Goal: Task Accomplishment & Management: Manage account settings

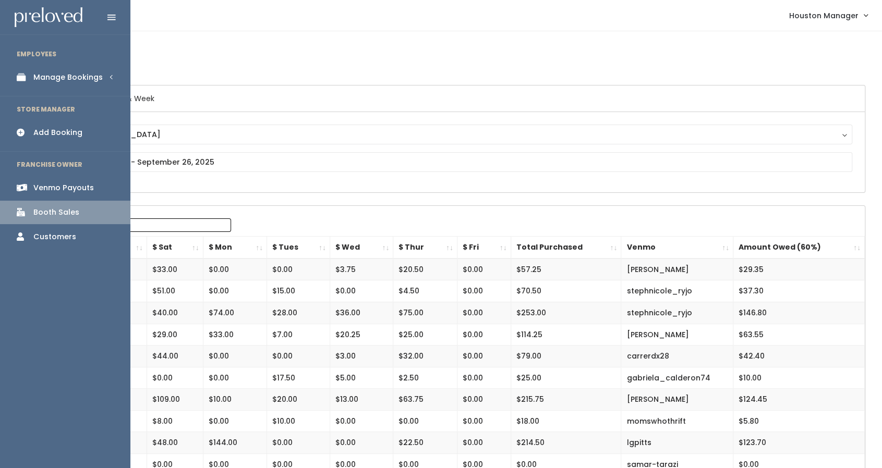
click at [60, 75] on div "Manage Bookings" at bounding box center [67, 77] width 69 height 11
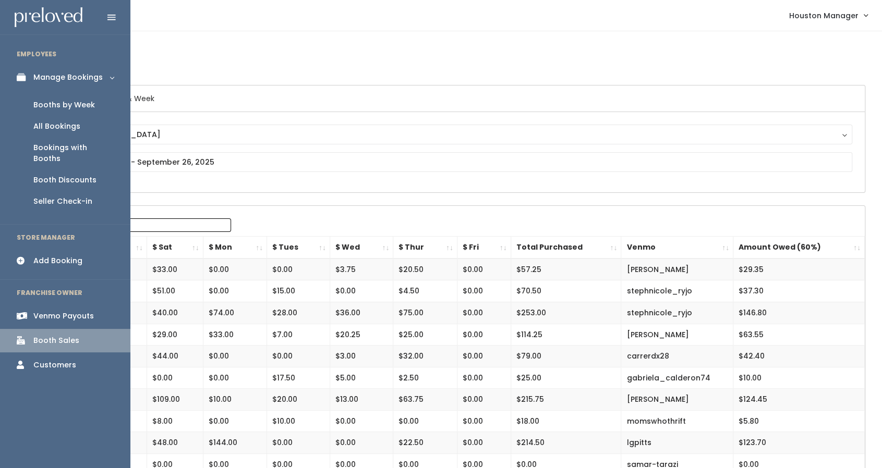
click at [58, 113] on link "Booths by Week" at bounding box center [65, 104] width 130 height 21
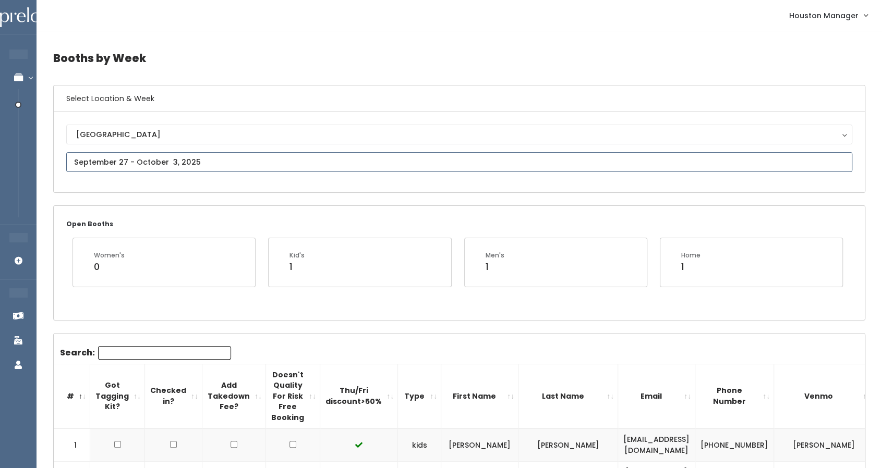
click at [188, 156] on input "text" at bounding box center [459, 162] width 786 height 20
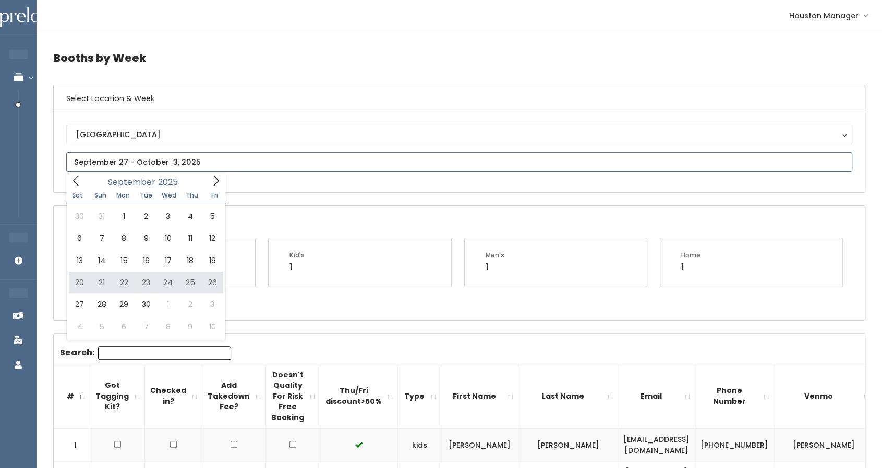
type input "[DATE] to [DATE]"
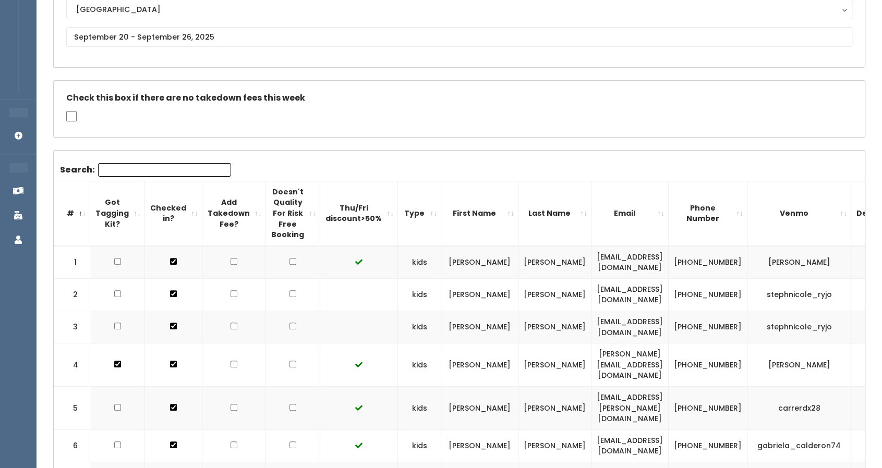
click at [289, 292] on input "checkbox" at bounding box center [292, 293] width 7 height 7
checkbox input "true"
click at [289, 326] on input "checkbox" at bounding box center [292, 326] width 7 height 7
checkbox input "true"
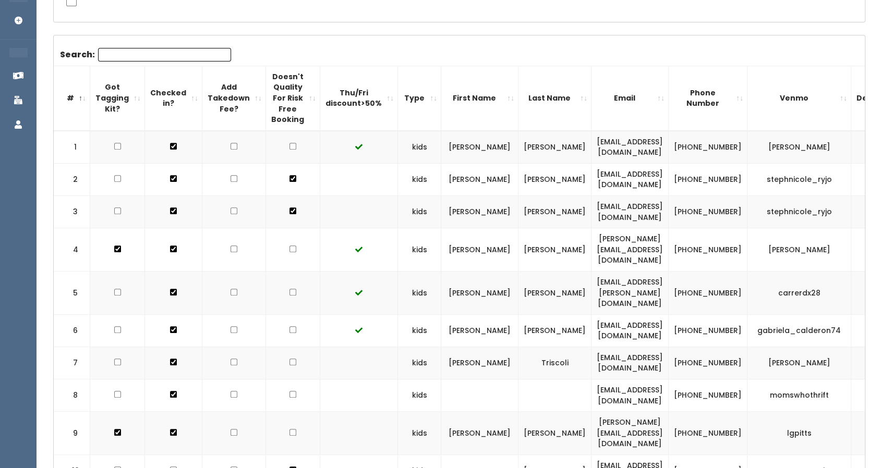
scroll to position [251, 0]
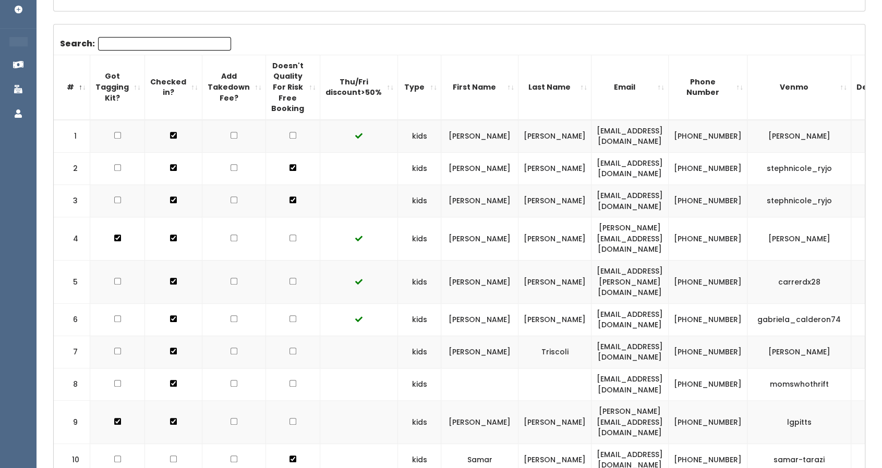
click at [289, 348] on input "checkbox" at bounding box center [292, 351] width 7 height 7
checkbox input "true"
click at [289, 380] on input "checkbox" at bounding box center [292, 383] width 7 height 7
checkbox input "true"
click at [289, 418] on input "checkbox" at bounding box center [292, 421] width 7 height 7
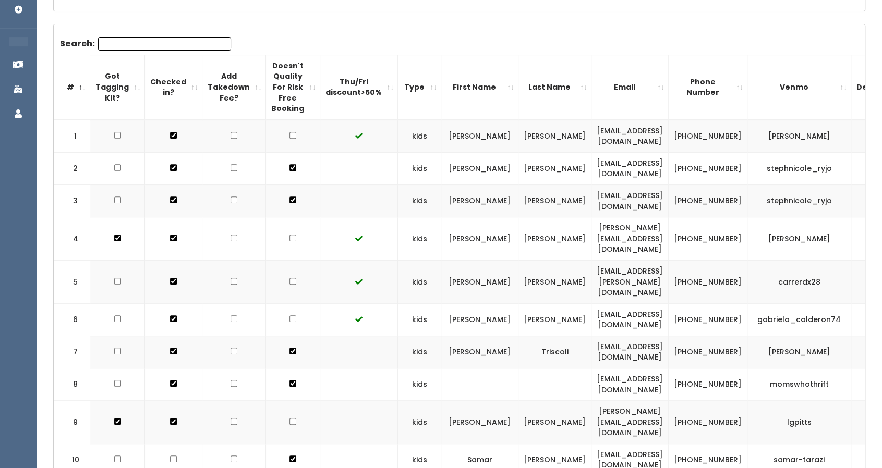
checkbox input "true"
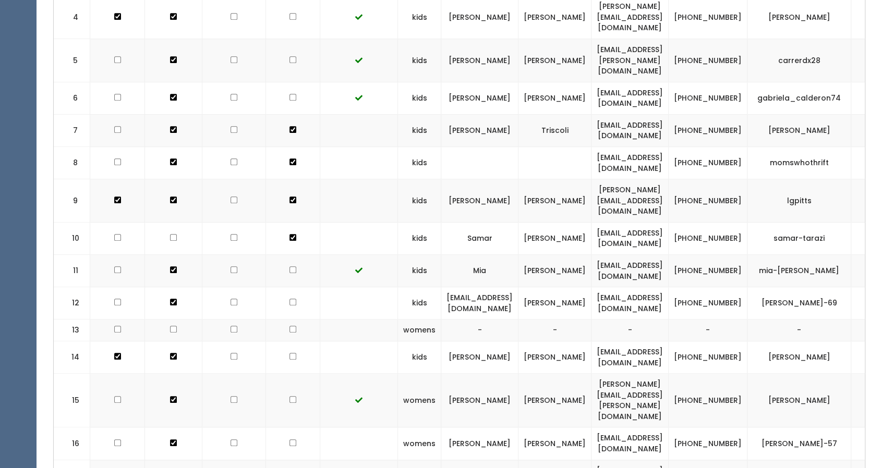
scroll to position [474, 0]
click at [287, 287] on td at bounding box center [293, 303] width 54 height 32
click at [289, 298] on input "checkbox" at bounding box center [292, 301] width 7 height 7
checkbox input "true"
click at [289, 353] on input "checkbox" at bounding box center [292, 356] width 7 height 7
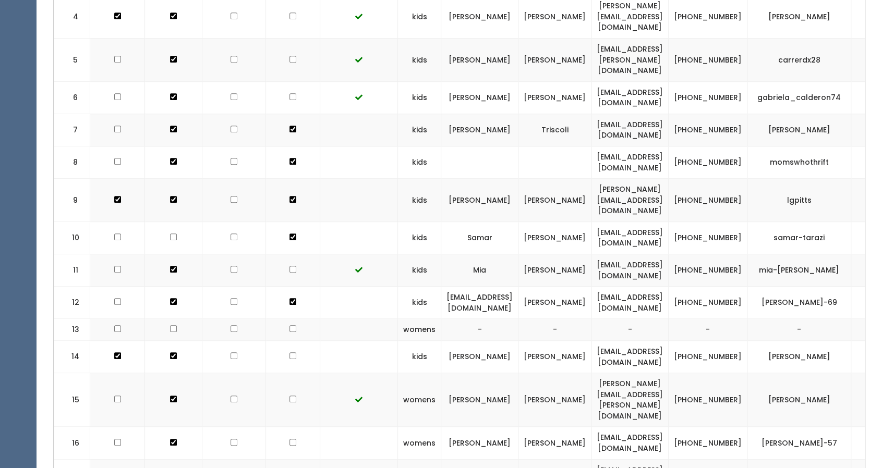
checkbox input "true"
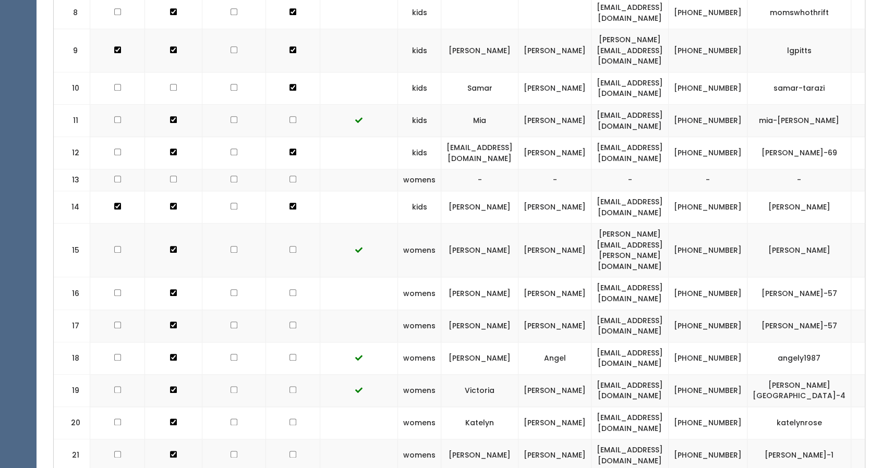
scroll to position [624, 0]
click at [289, 277] on td at bounding box center [293, 293] width 54 height 32
click at [289, 289] on input "checkbox" at bounding box center [292, 292] width 7 height 7
checkbox input "true"
click at [289, 321] on input "checkbox" at bounding box center [292, 324] width 7 height 7
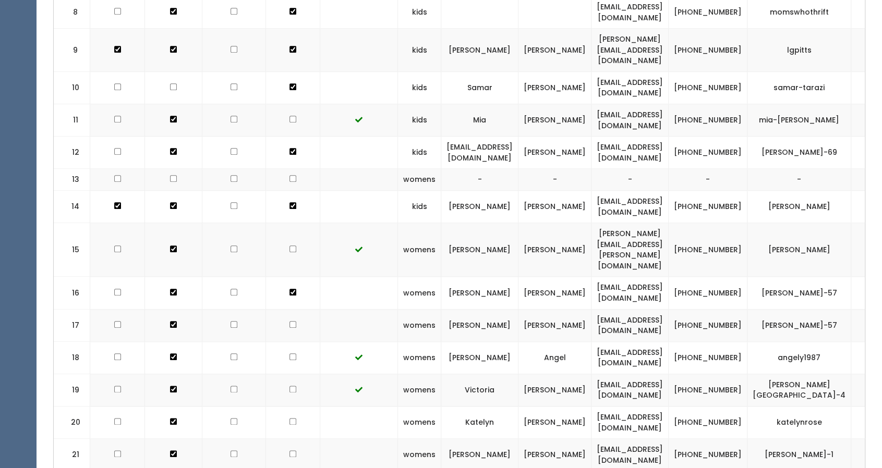
checkbox input "true"
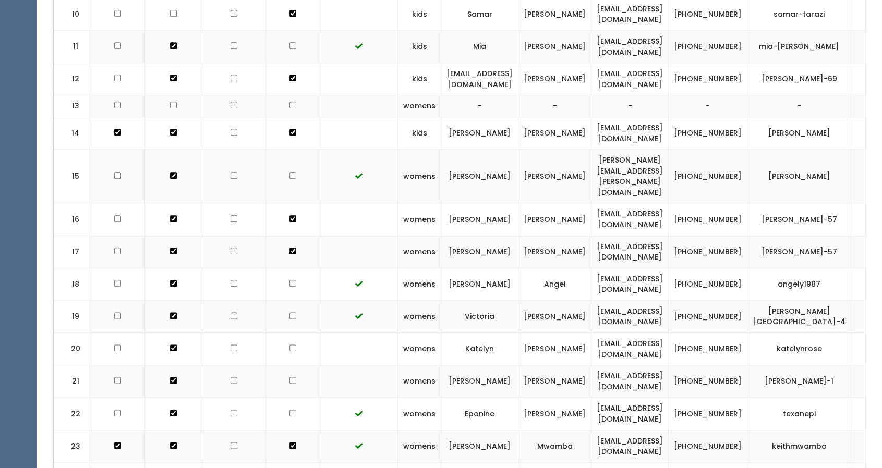
scroll to position [698, 0]
click at [289, 344] on input "checkbox" at bounding box center [292, 347] width 7 height 7
checkbox input "true"
click at [289, 376] on input "checkbox" at bounding box center [292, 379] width 7 height 7
checkbox input "true"
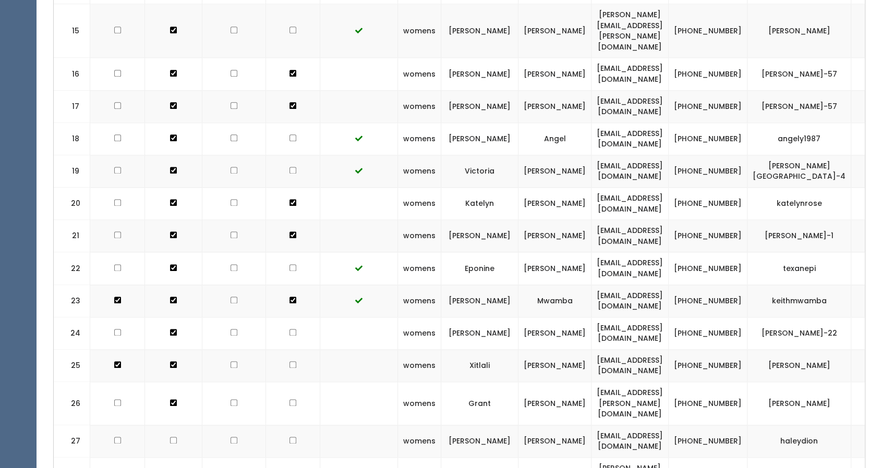
scroll to position [842, 0]
click at [289, 330] on input "checkbox" at bounding box center [292, 333] width 7 height 7
checkbox input "true"
click at [289, 362] on input "checkbox" at bounding box center [292, 365] width 7 height 7
checkbox input "true"
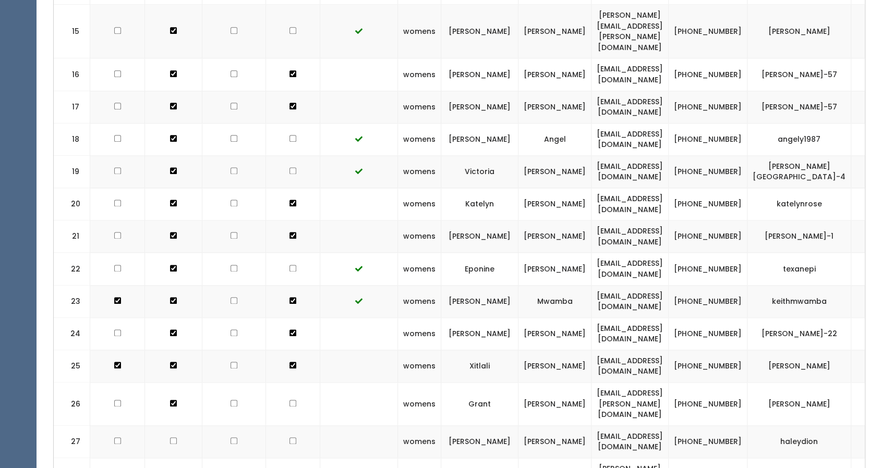
click at [284, 382] on td at bounding box center [293, 403] width 54 height 43
click at [289, 400] on input "checkbox" at bounding box center [292, 403] width 7 height 7
checkbox input "true"
click at [289, 438] on input "checkbox" at bounding box center [292, 441] width 7 height 7
checkbox input "true"
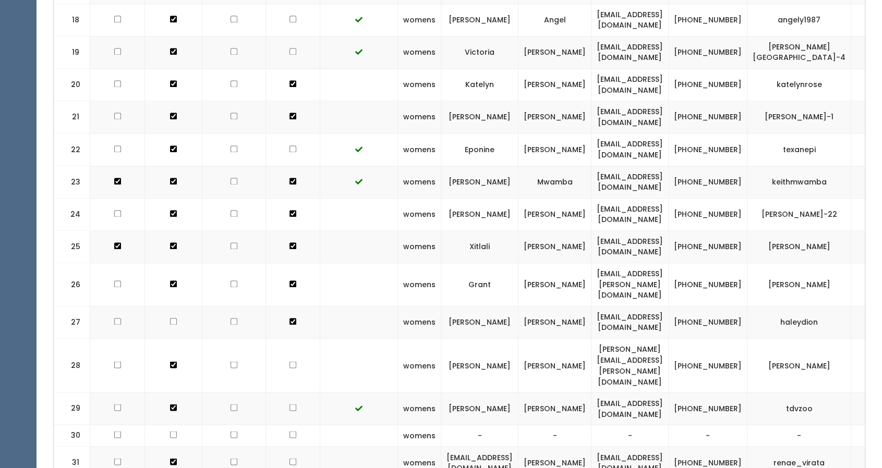
scroll to position [973, 0]
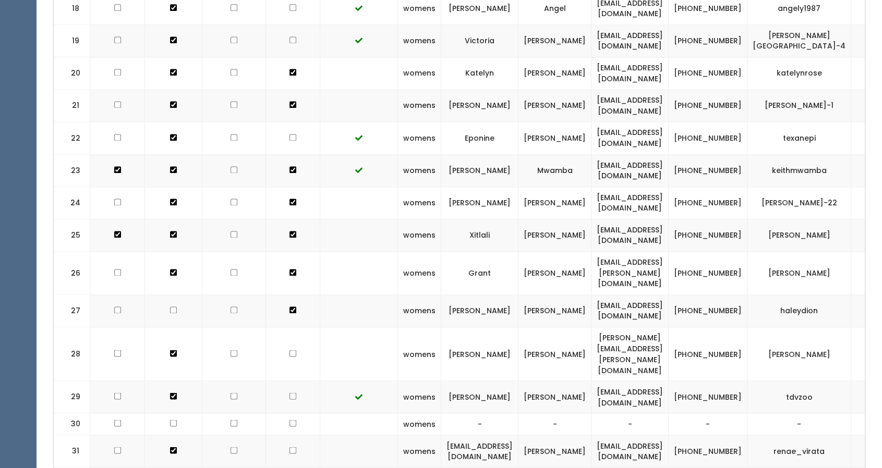
click at [289, 350] on input "checkbox" at bounding box center [292, 353] width 7 height 7
checkbox input "true"
click at [289, 420] on input "checkbox" at bounding box center [292, 423] width 7 height 7
checkbox input "false"
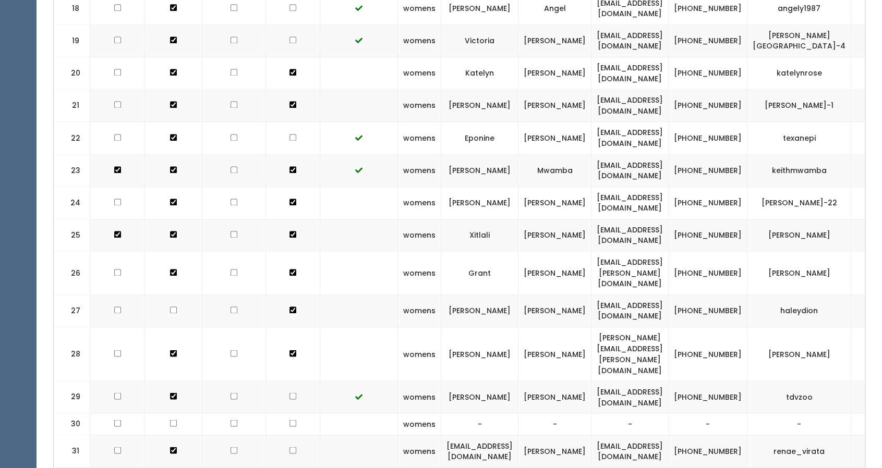
click at [289, 447] on input "checkbox" at bounding box center [292, 450] width 7 height 7
checkbox input "true"
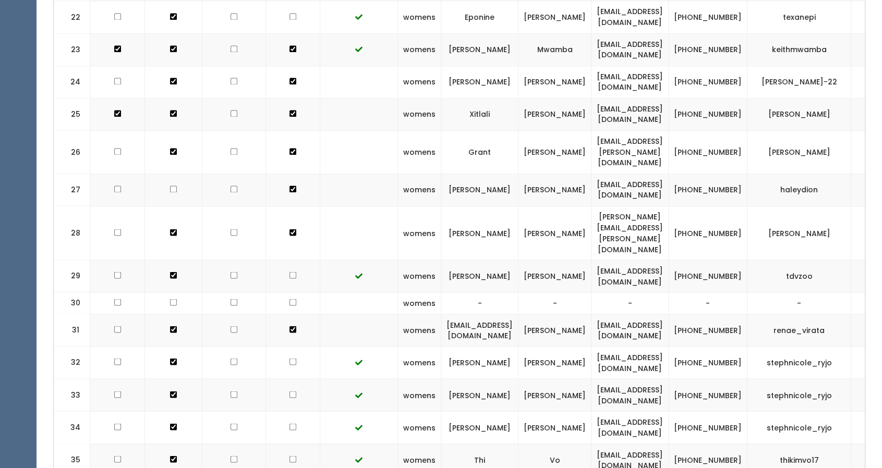
scroll to position [1179, 0]
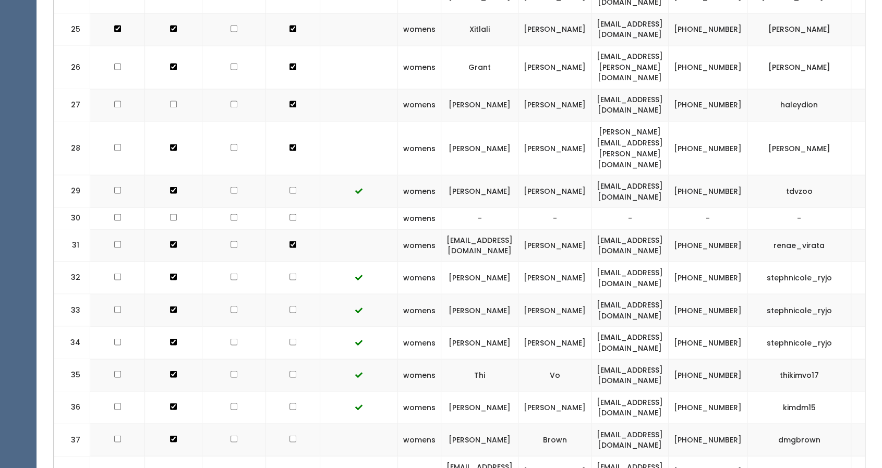
click at [289, 435] on input "checkbox" at bounding box center [292, 438] width 7 height 7
checkbox input "true"
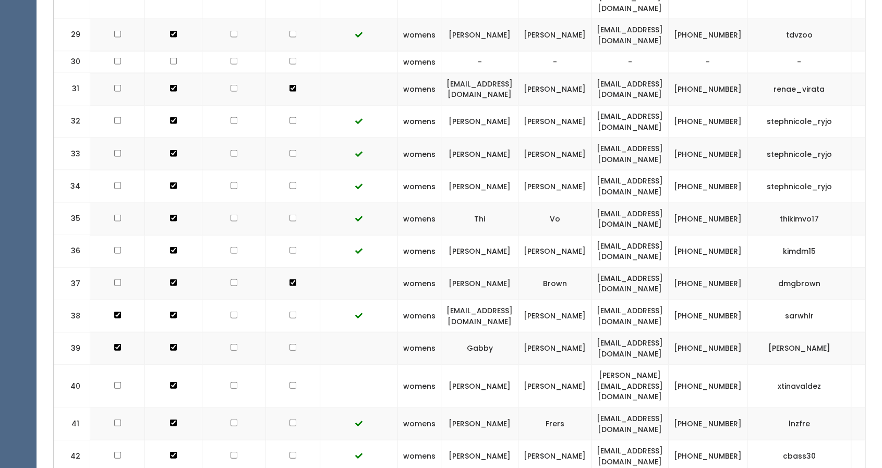
scroll to position [1336, 0]
click at [289, 344] on input "checkbox" at bounding box center [292, 347] width 7 height 7
checkbox input "true"
click at [289, 382] on input "checkbox" at bounding box center [292, 385] width 7 height 7
checkbox input "true"
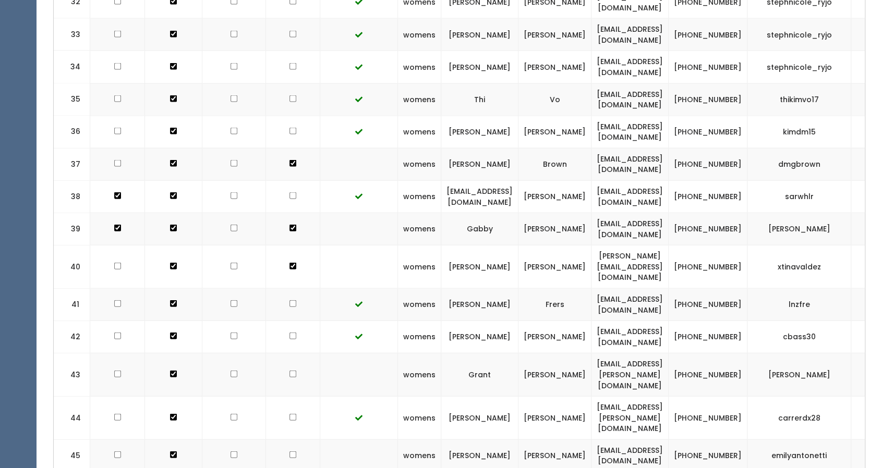
scroll to position [1472, 0]
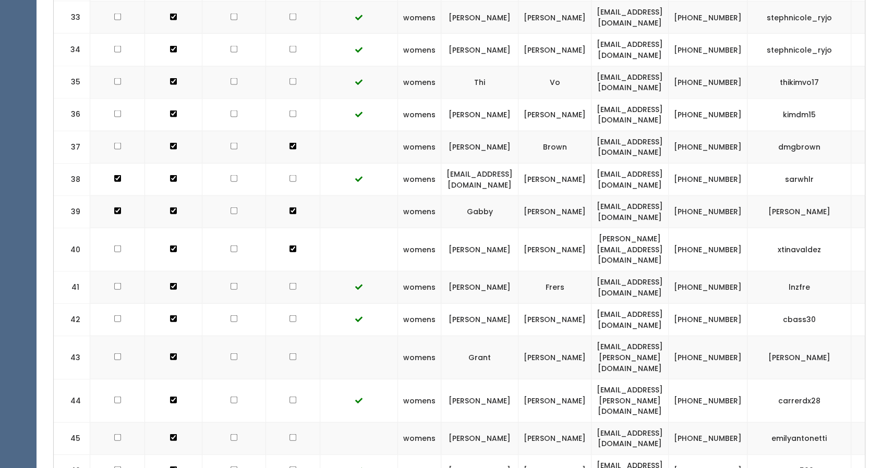
click at [289, 354] on input "checkbox" at bounding box center [292, 357] width 7 height 7
checkbox input "true"
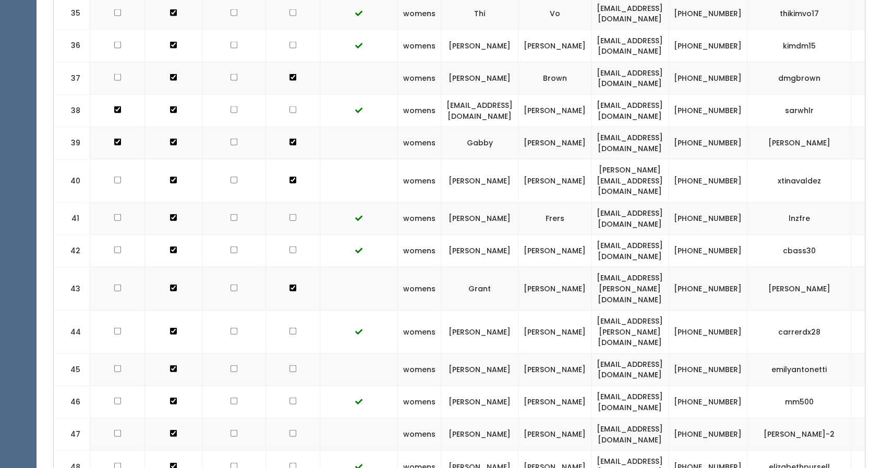
scroll to position [1560, 0]
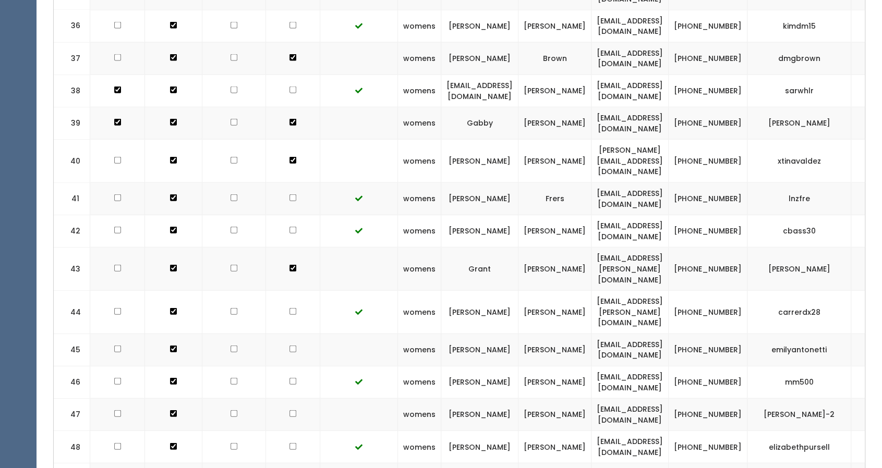
click at [289, 346] on input "checkbox" at bounding box center [292, 349] width 7 height 7
checkbox input "true"
click at [289, 410] on input "checkbox" at bounding box center [292, 413] width 7 height 7
checkbox input "true"
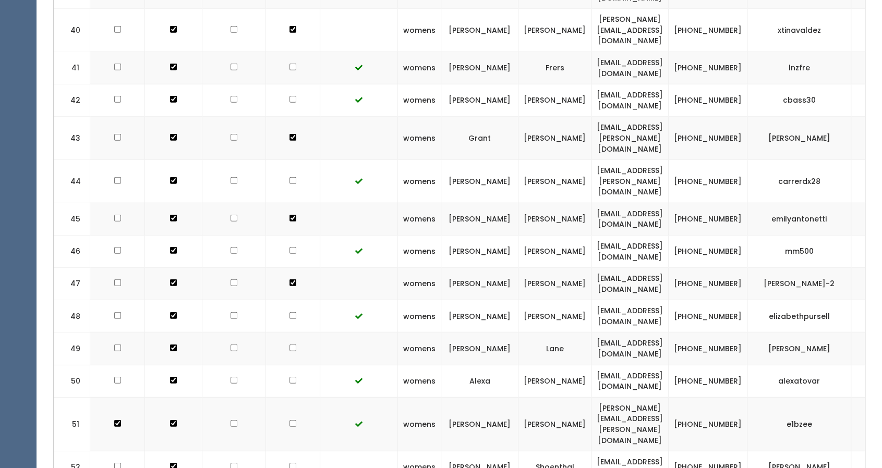
scroll to position [1692, 0]
click at [289, 344] on input "checkbox" at bounding box center [292, 347] width 7 height 7
checkbox input "true"
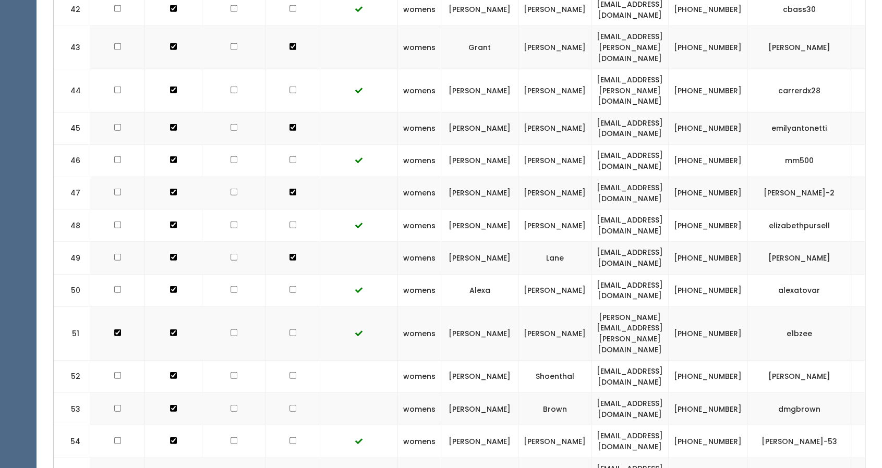
scroll to position [1782, 0]
click at [289, 373] on input "checkbox" at bounding box center [292, 376] width 7 height 7
checkbox input "true"
click at [289, 406] on input "checkbox" at bounding box center [292, 409] width 7 height 7
checkbox input "true"
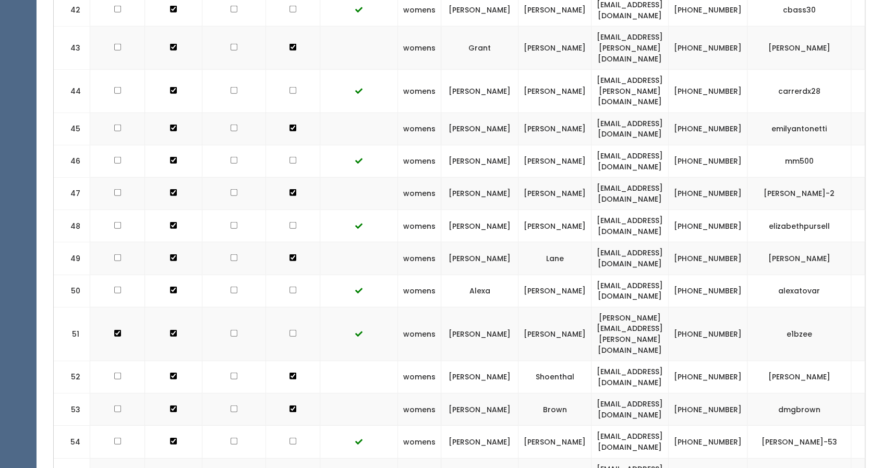
click at [280, 458] on td at bounding box center [293, 474] width 54 height 32
click at [281, 458] on td at bounding box center [293, 474] width 54 height 32
click at [289, 468] on input "checkbox" at bounding box center [292, 473] width 7 height 7
checkbox input "true"
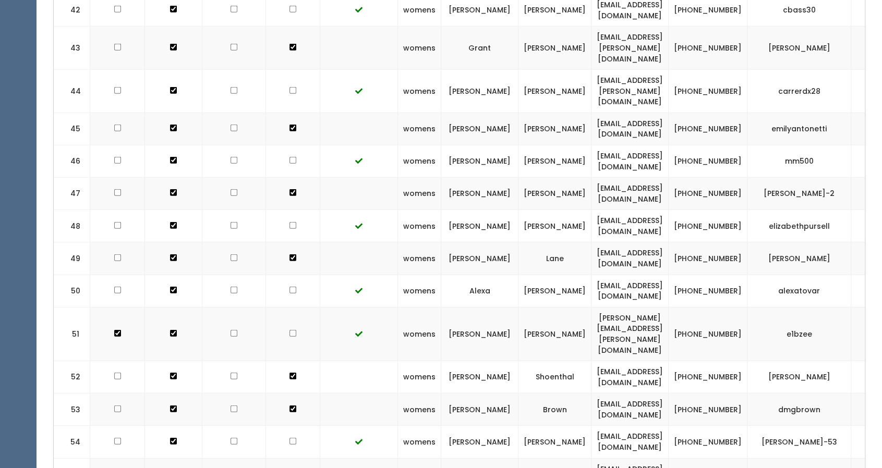
checkbox input "true"
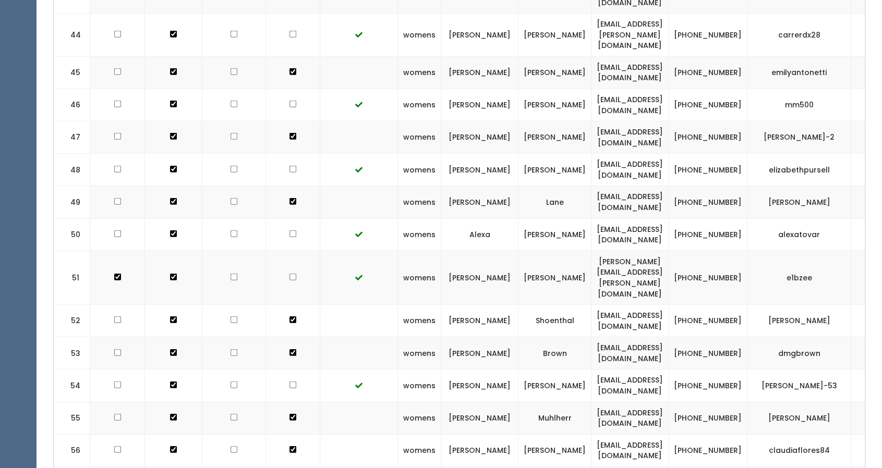
scroll to position [1877, 0]
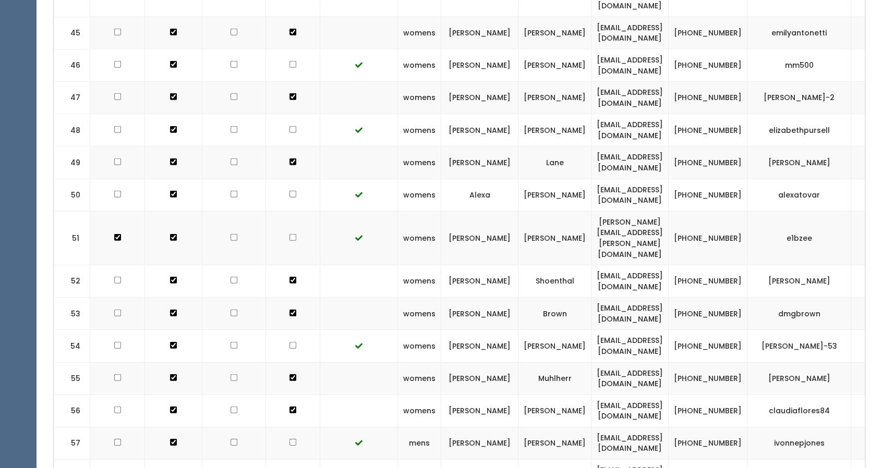
checkbox input "true"
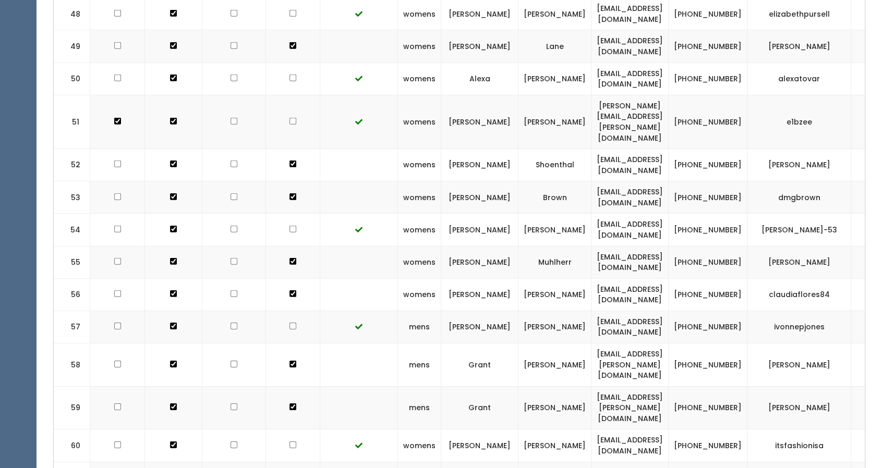
scroll to position [1994, 0]
click at [289, 468] on input "checkbox" at bounding box center [292, 477] width 7 height 7
checkbox input "true"
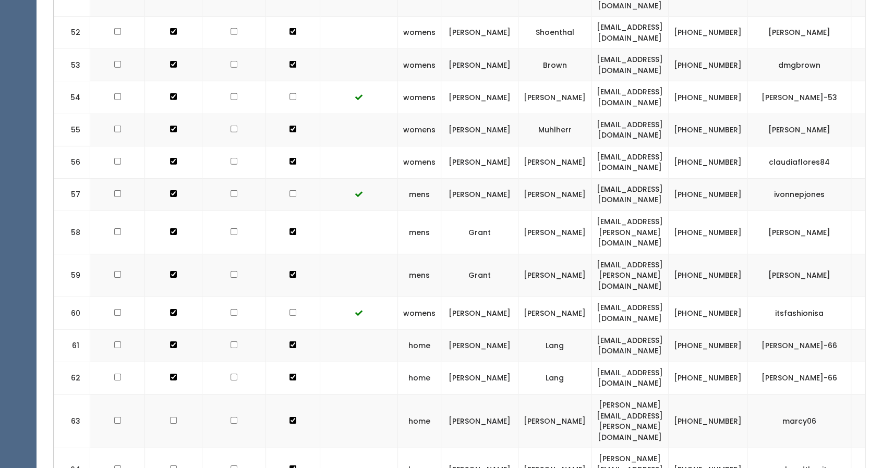
scroll to position [2127, 0]
checkbox input "true"
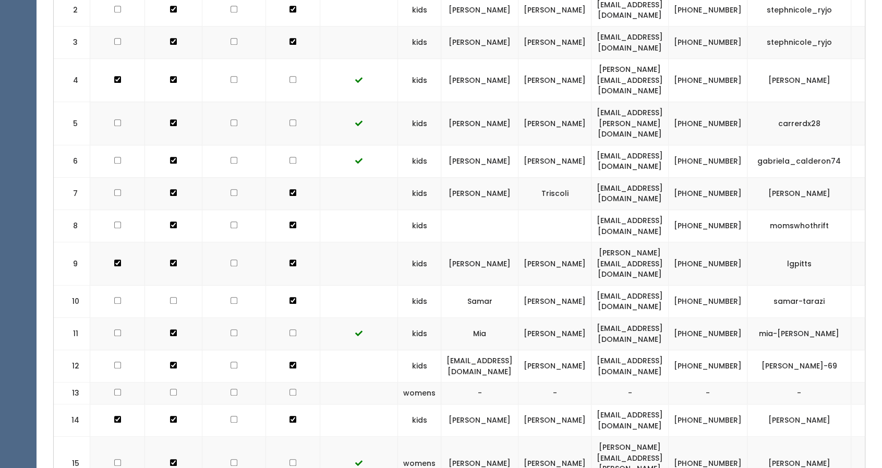
scroll to position [417, 0]
